Goal: Task Accomplishment & Management: Use online tool/utility

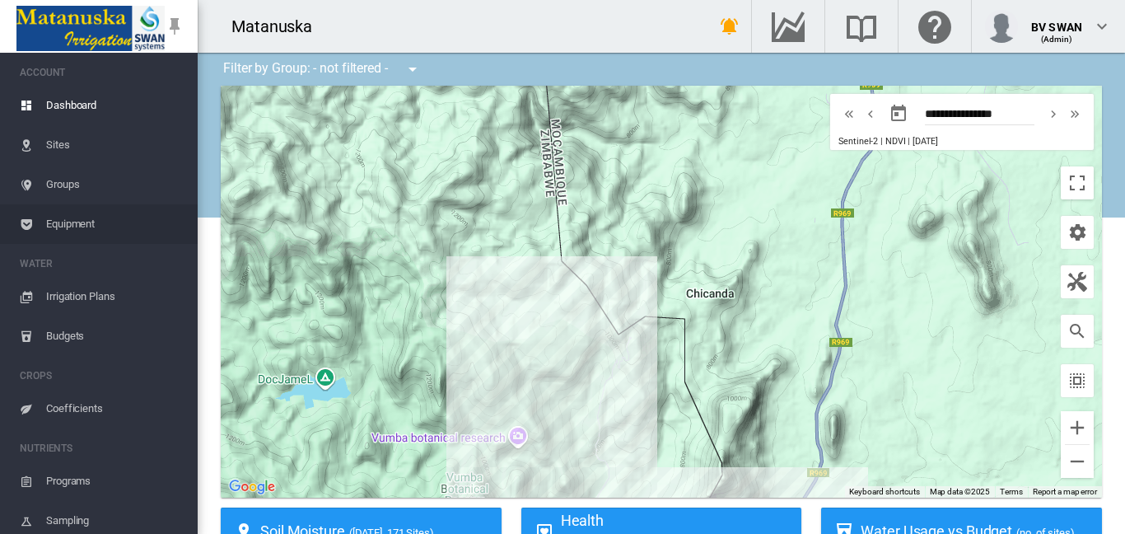
click at [61, 224] on span "Equipment" at bounding box center [115, 224] width 138 height 40
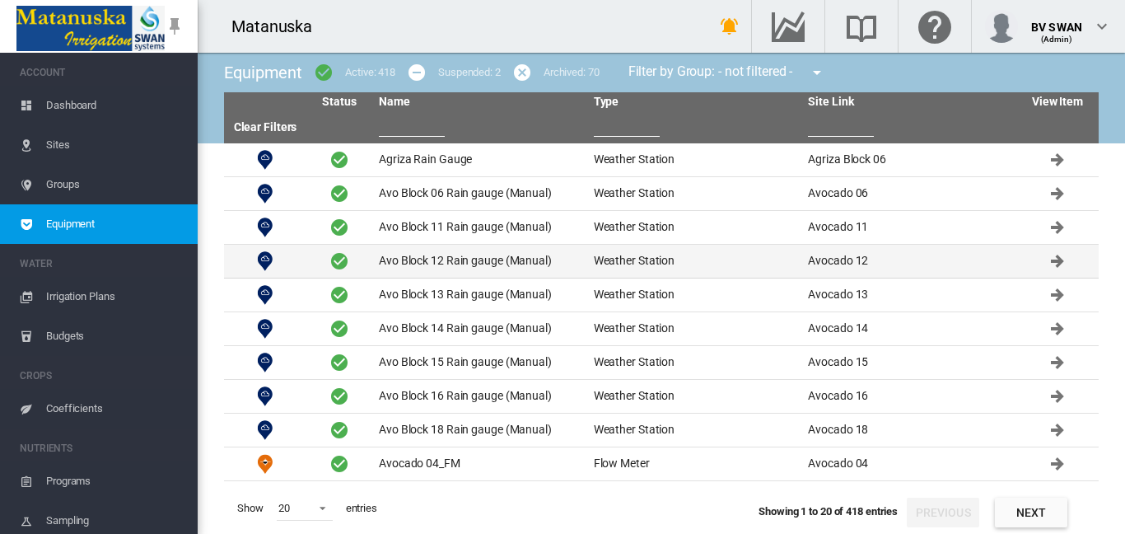
click at [422, 269] on td "Avo Block 12 Rain gauge (Manual)" at bounding box center [479, 261] width 215 height 33
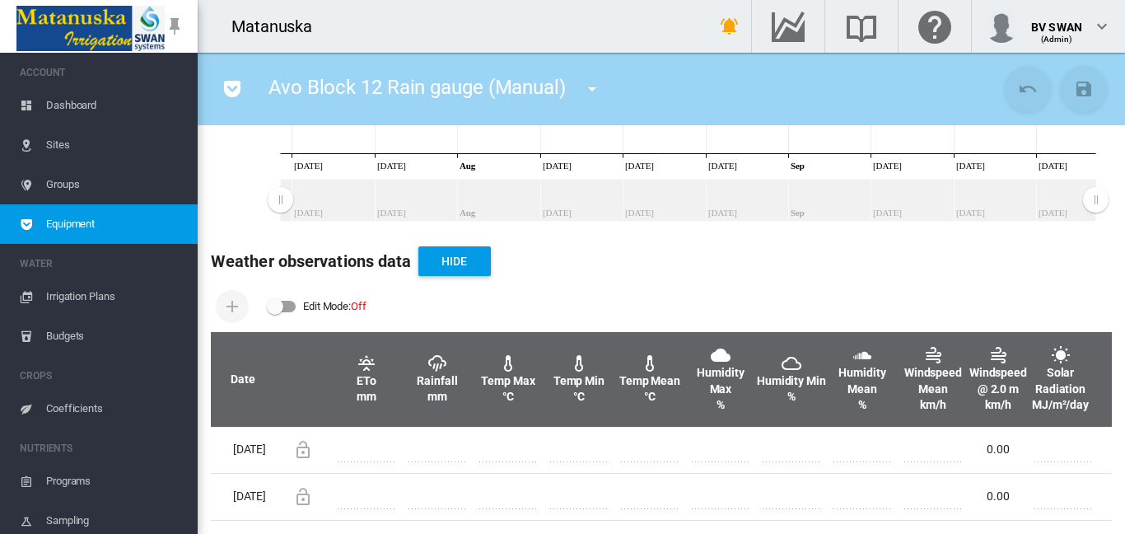
scroll to position [487, 0]
click at [300, 294] on md-switch "Edit Mode: Off" at bounding box center [317, 306] width 100 height 25
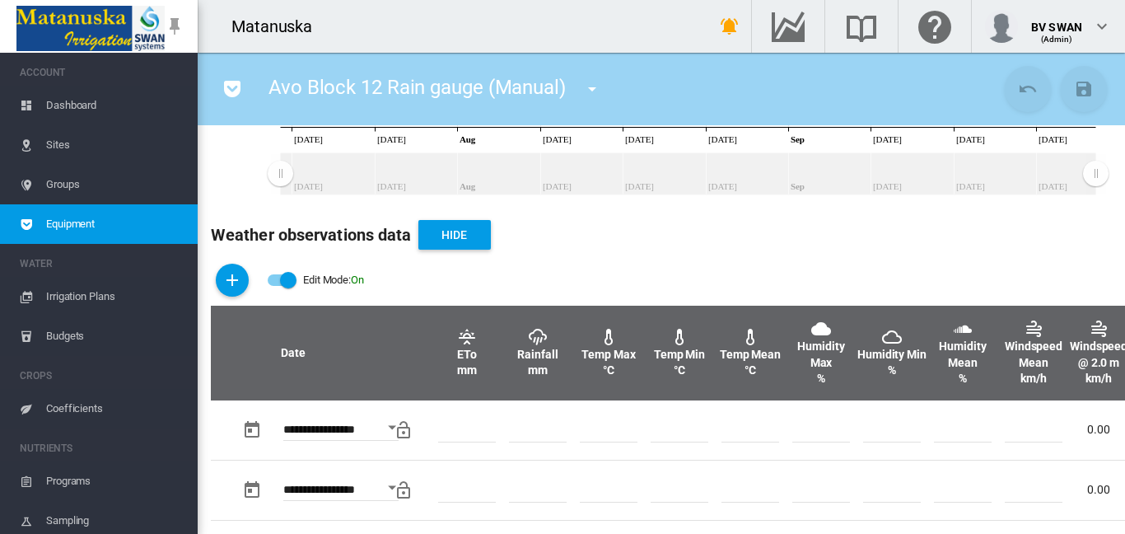
scroll to position [423, 0]
click at [235, 282] on md-icon "icon-plus" at bounding box center [232, 280] width 20 height 20
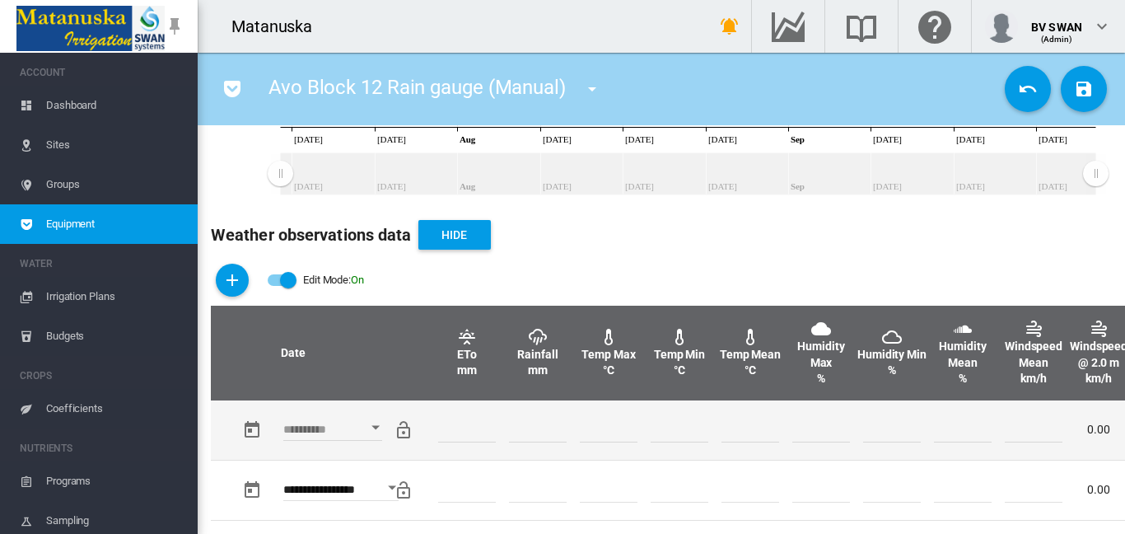
click at [371, 427] on div "Open calendar" at bounding box center [375, 427] width 8 height 4
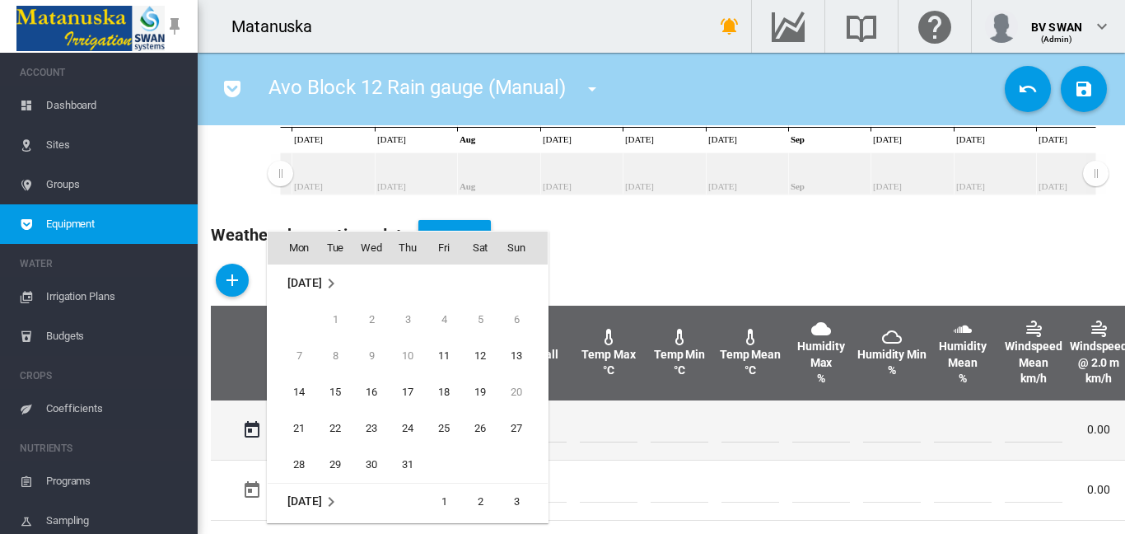
scroll to position [655, 0]
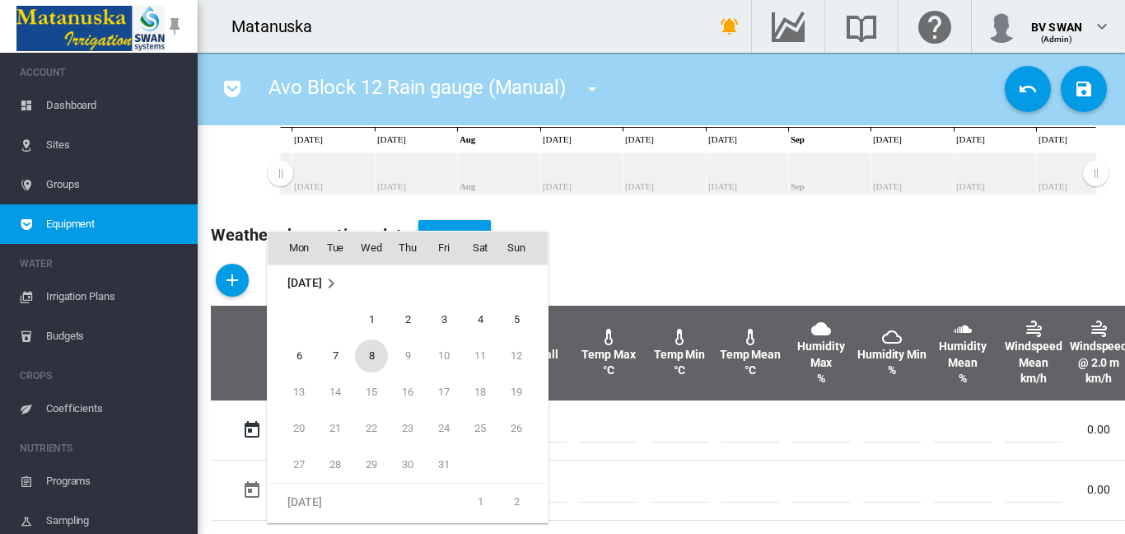
click at [366, 356] on span "8" at bounding box center [371, 355] width 33 height 33
type input "**********"
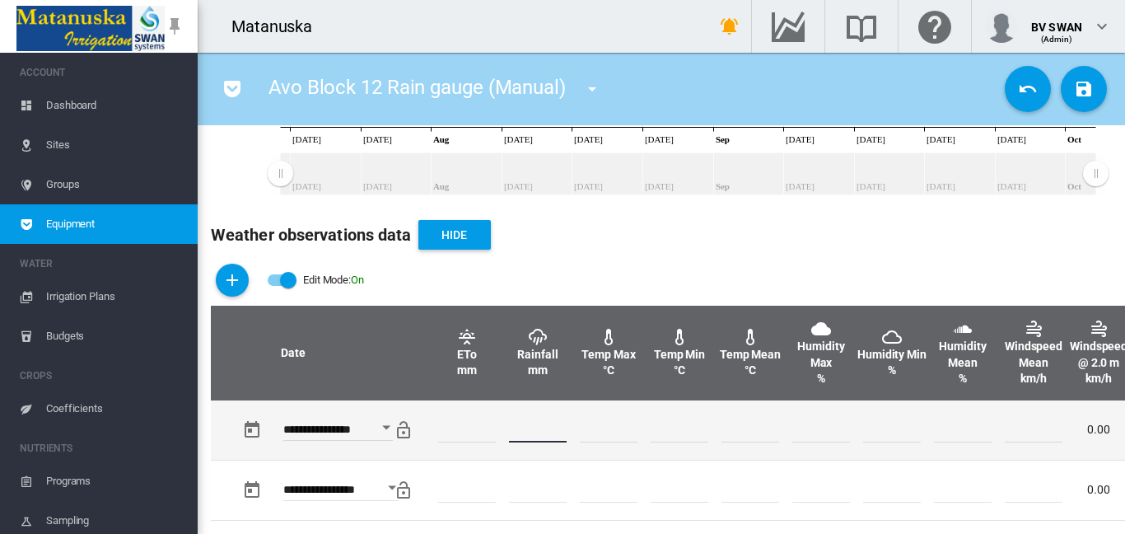
click at [544, 419] on input "number" at bounding box center [538, 429] width 58 height 25
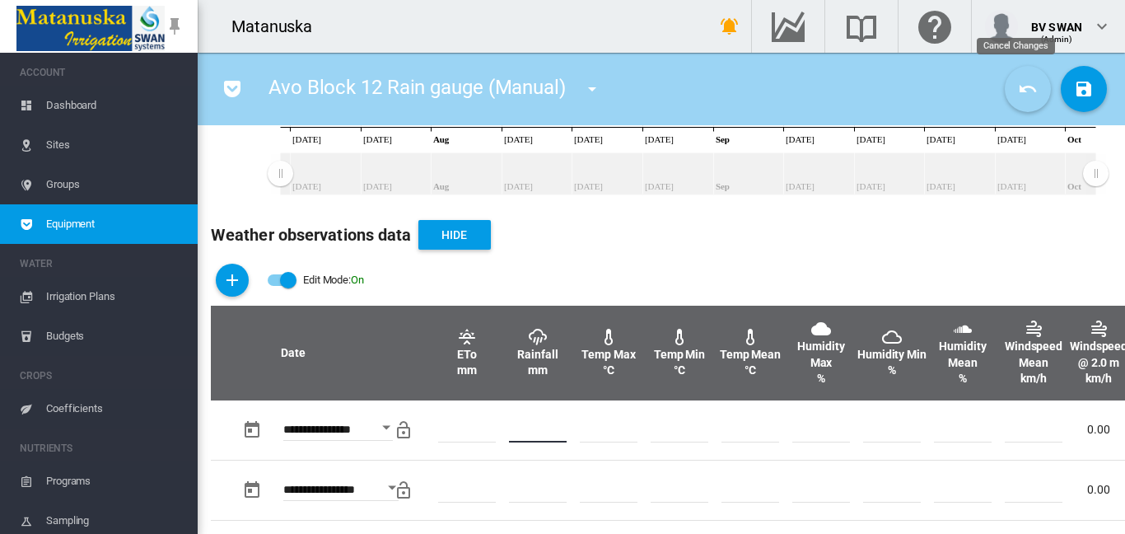
type input "**"
click at [1018, 90] on md-icon "icon-undo" at bounding box center [1028, 89] width 20 height 20
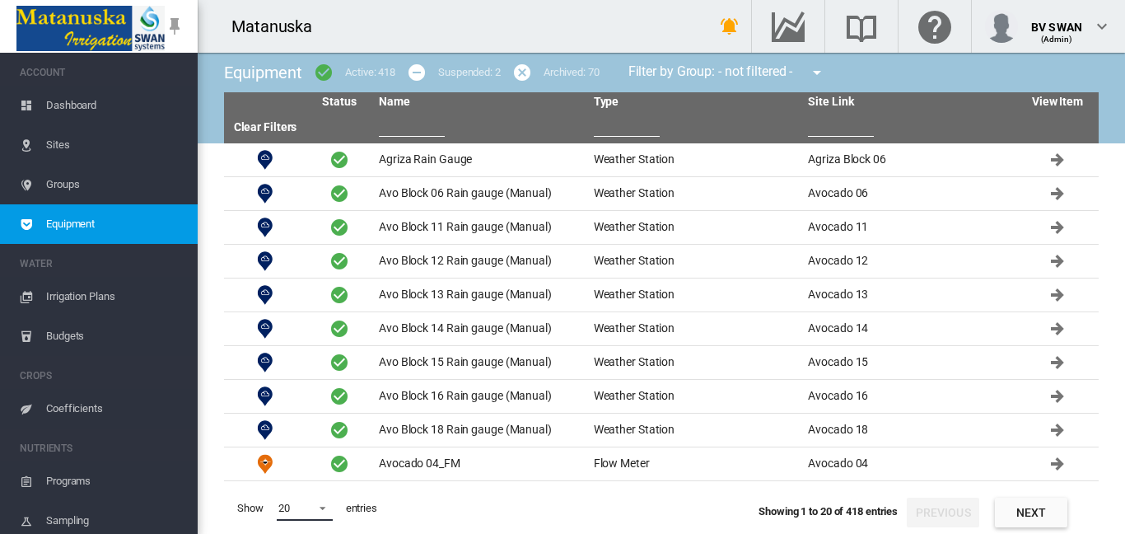
click at [325, 508] on span at bounding box center [318, 506] width 20 height 15
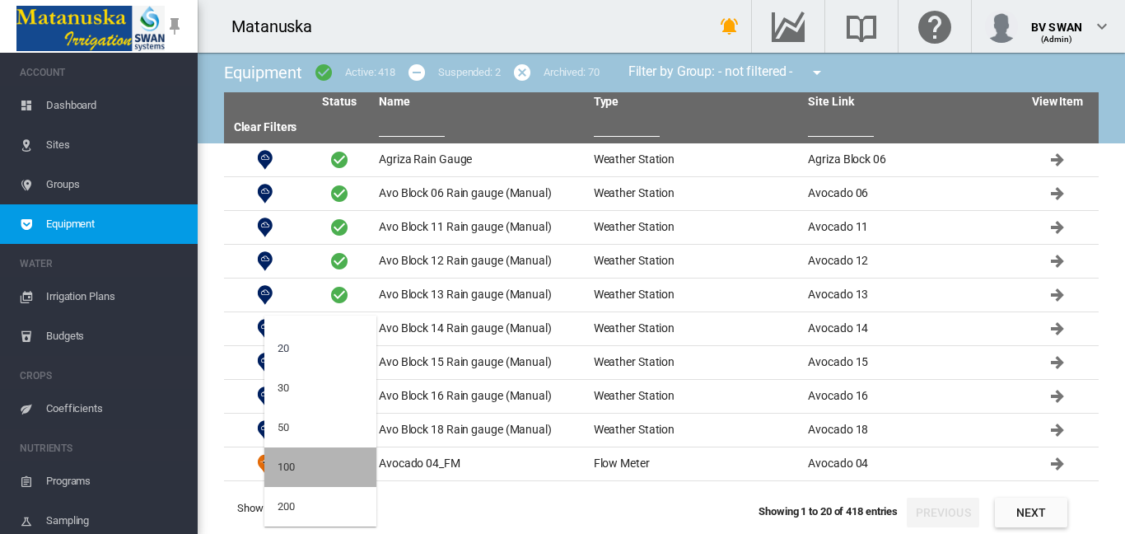
click at [330, 470] on md-option "100" at bounding box center [320, 467] width 112 height 40
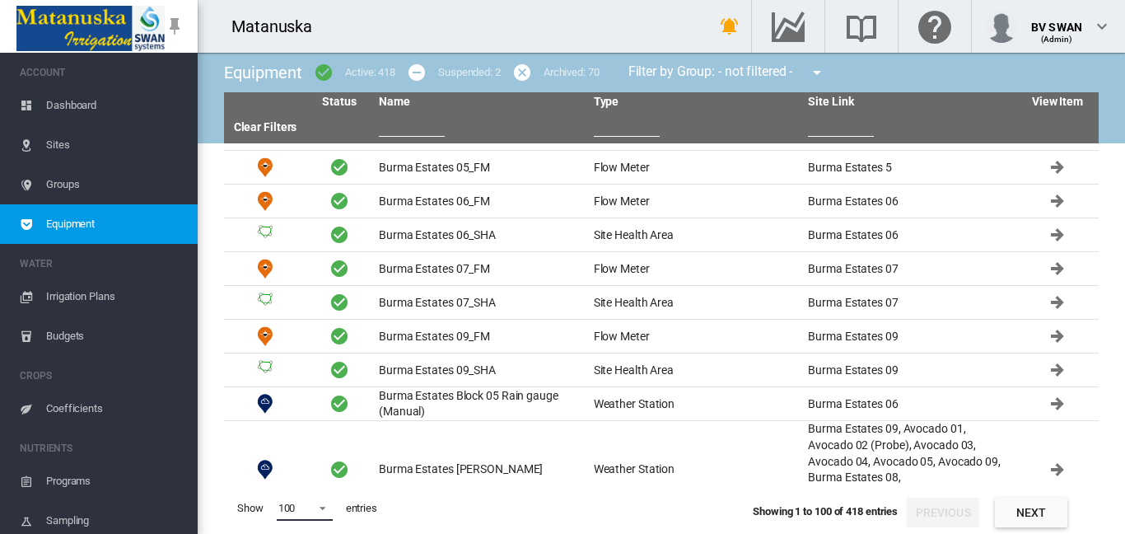
scroll to position [3040, 0]
